Goal: Task Accomplishment & Management: Use online tool/utility

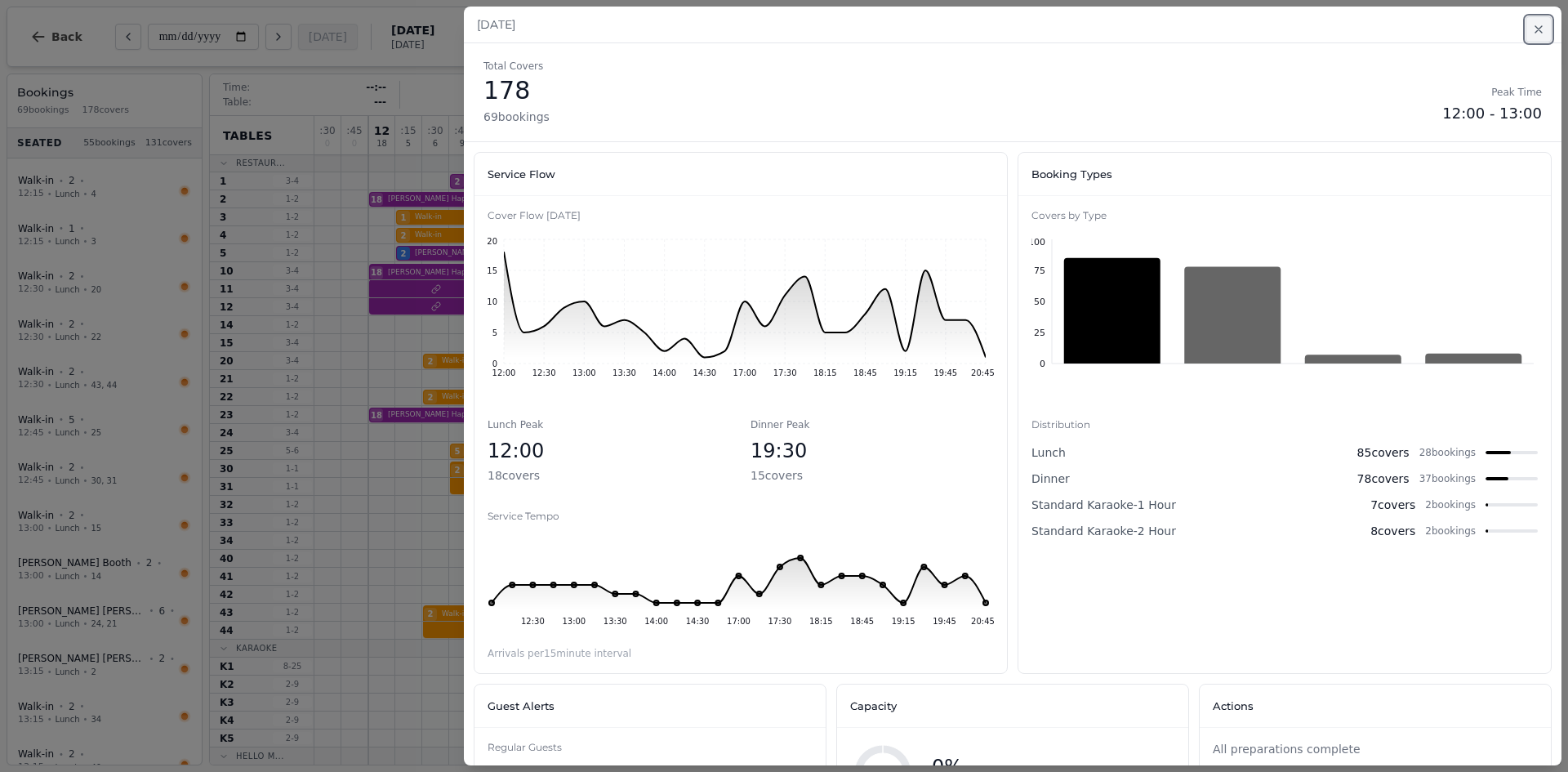
click at [1546, 30] on button "Close" at bounding box center [1538, 30] width 26 height 26
